Goal: Navigation & Orientation: Go to known website

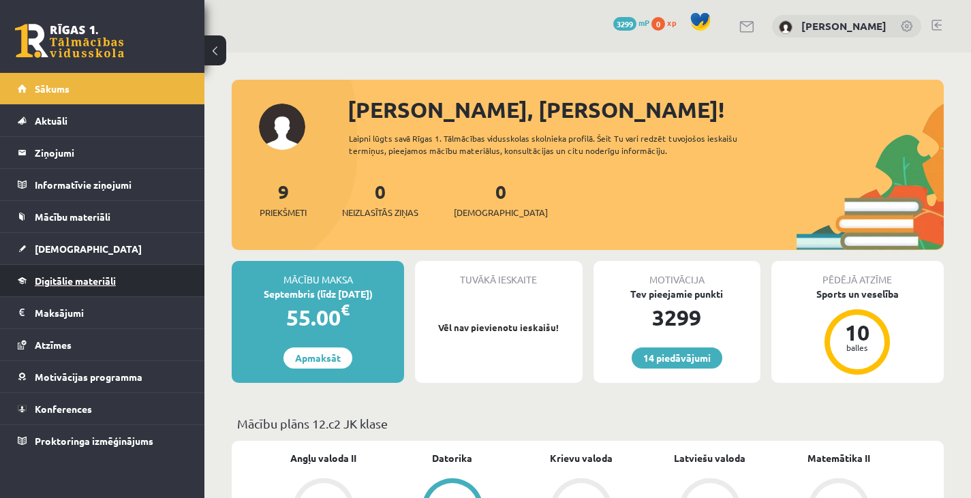
click at [85, 280] on span "Digitālie materiāli" at bounding box center [75, 281] width 81 height 12
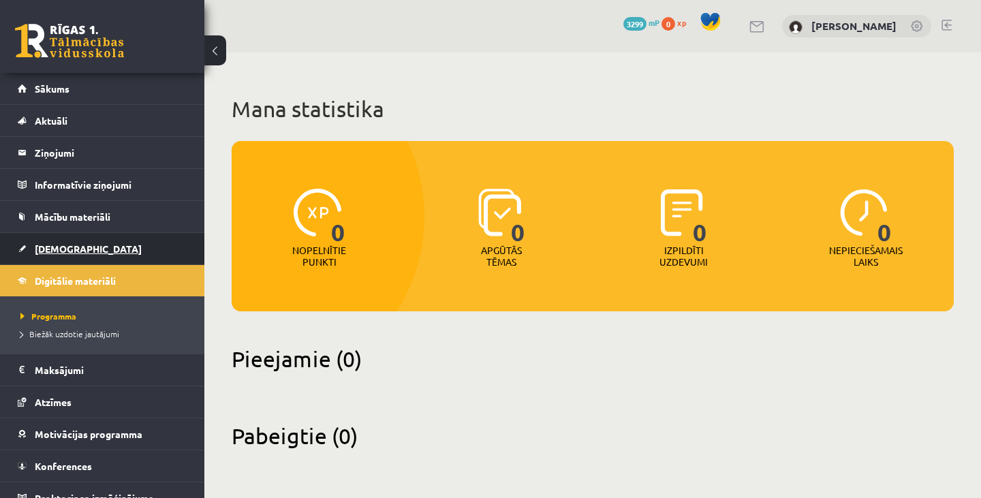
click at [59, 250] on span "[DEMOGRAPHIC_DATA]" at bounding box center [88, 249] width 107 height 12
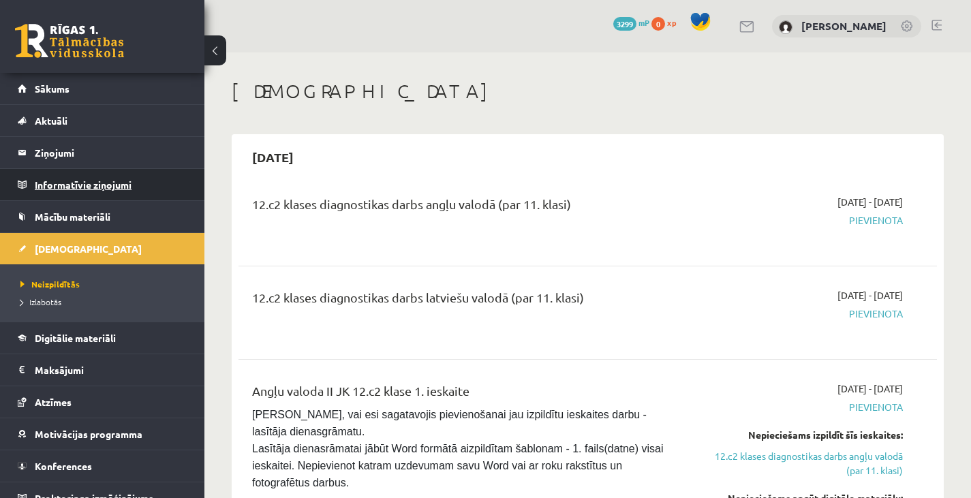
click at [91, 173] on legend "Informatīvie ziņojumi 0" at bounding box center [111, 184] width 153 height 31
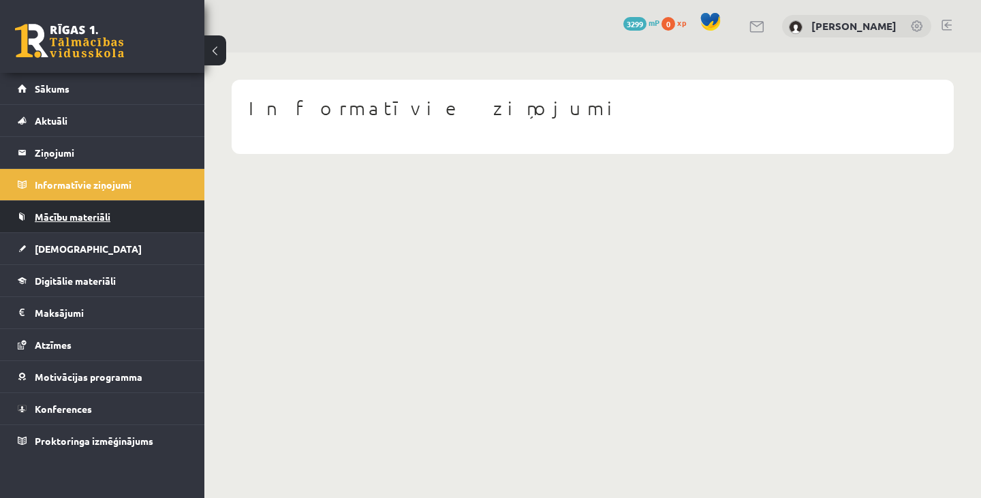
click at [78, 215] on span "Mācību materiāli" at bounding box center [73, 217] width 76 height 12
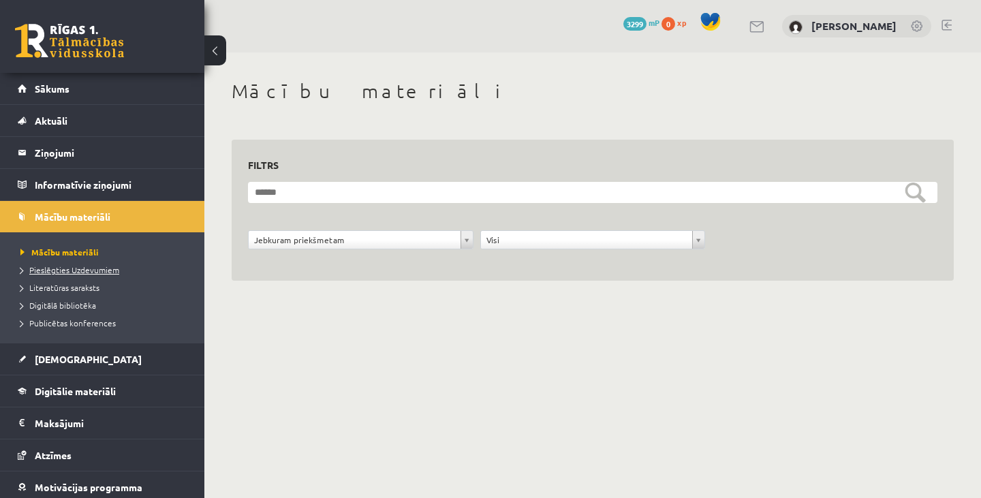
click at [69, 275] on link "Pieslēgties Uzdevumiem" at bounding box center [105, 270] width 170 height 12
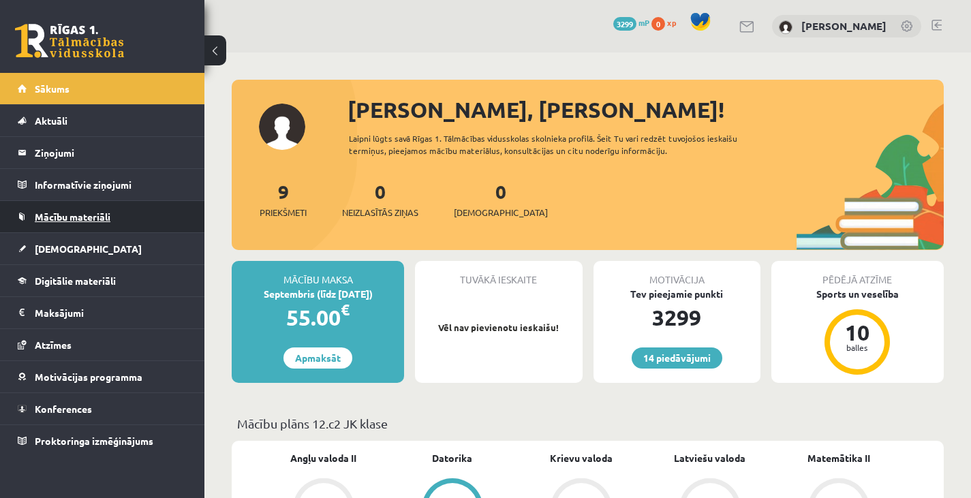
click at [76, 216] on span "Mācību materiāli" at bounding box center [73, 217] width 76 height 12
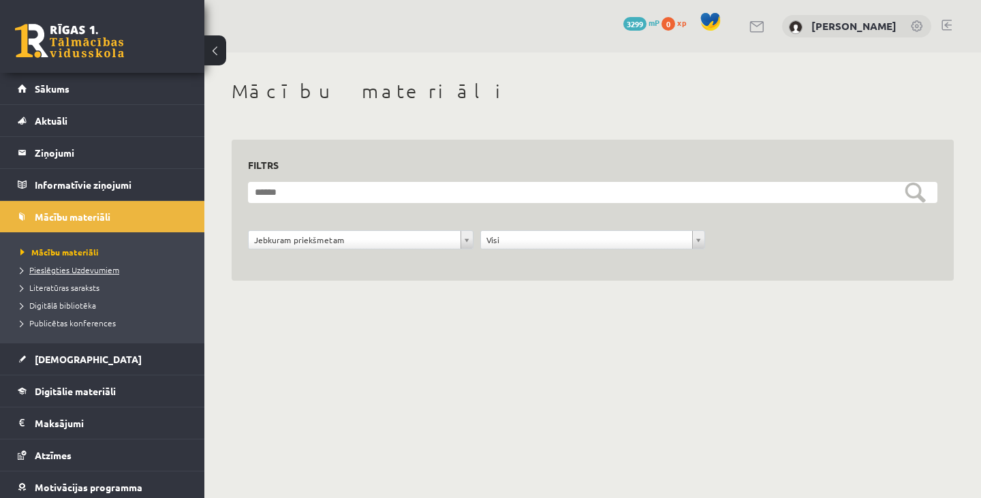
click at [89, 269] on span "Pieslēgties Uzdevumiem" at bounding box center [69, 269] width 99 height 11
